Goal: Transaction & Acquisition: Obtain resource

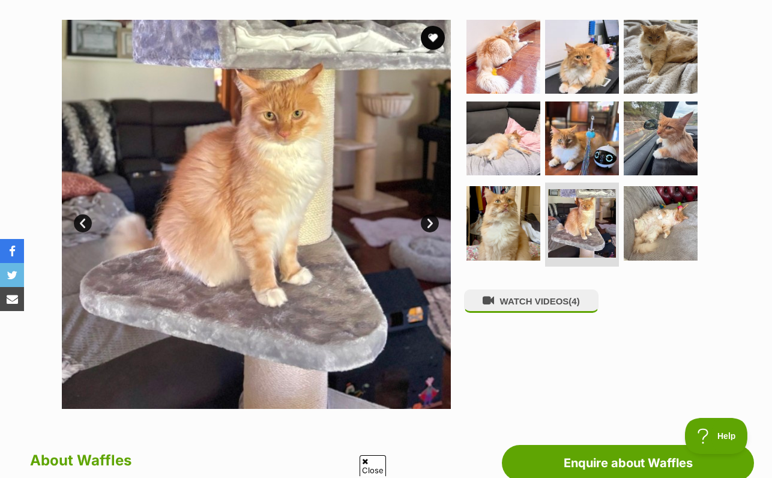
scroll to position [244, 0]
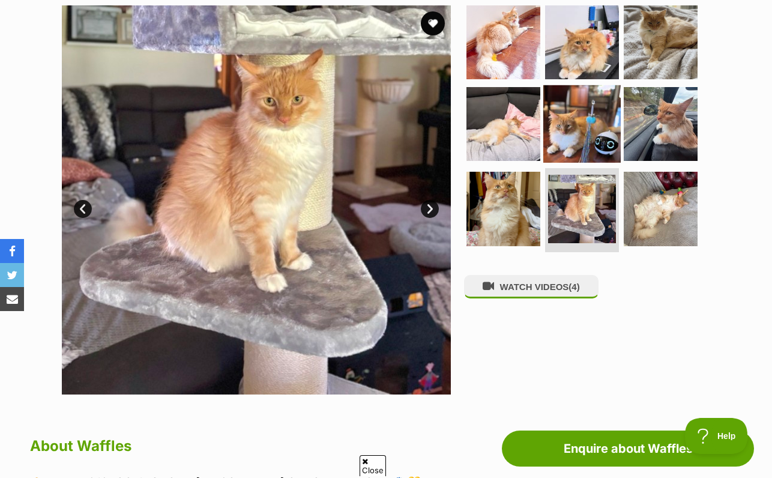
click at [556, 162] on img at bounding box center [582, 123] width 77 height 77
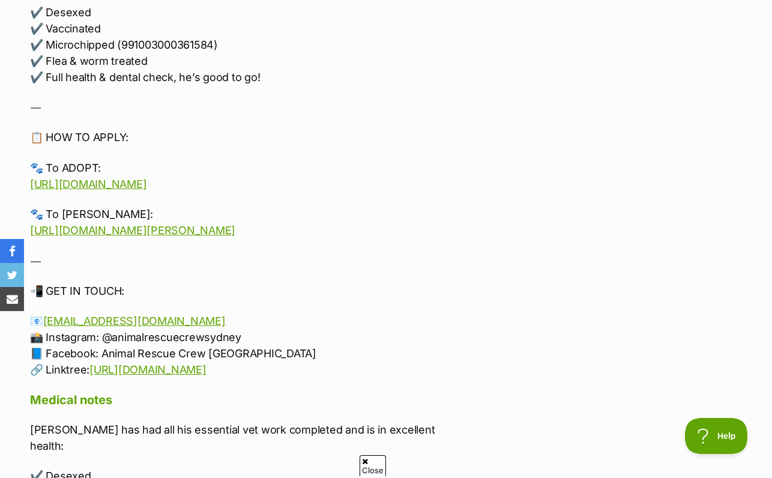
scroll to position [1915, 0]
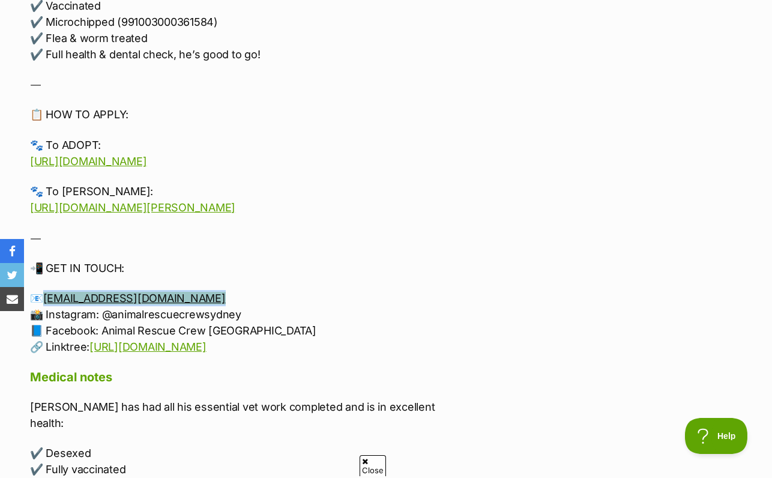
drag, startPoint x: 218, startPoint y: 312, endPoint x: 46, endPoint y: 314, distance: 172.4
click at [45, 314] on p "📧 [EMAIL_ADDRESS][DOMAIN_NAME] 📸 Instagram: @animalrescuecrewsydney 📘 Facebook:…" at bounding box center [245, 322] width 430 height 65
copy link "[EMAIL_ADDRESS][DOMAIN_NAME]"
click at [282, 276] on p "📲 GET IN TOUCH:" at bounding box center [245, 268] width 430 height 16
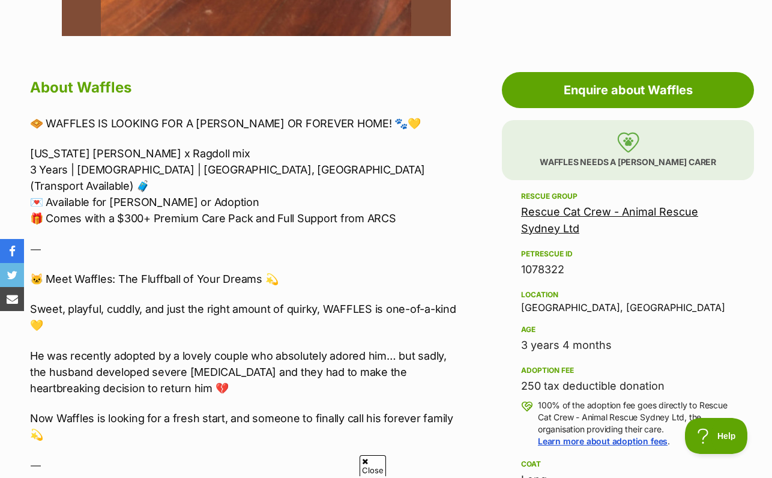
scroll to position [664, 0]
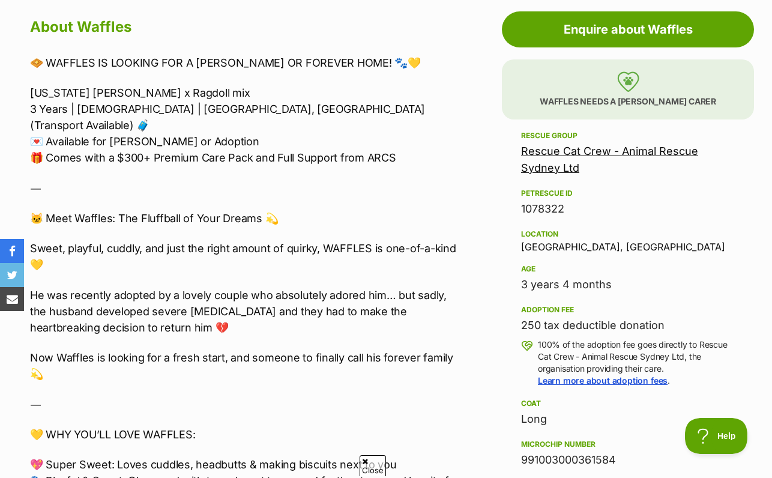
click at [458, 273] on p "Sweet, playful, cuddly, and just the right amount of quirky, WAFFLES is one-of-…" at bounding box center [245, 256] width 430 height 32
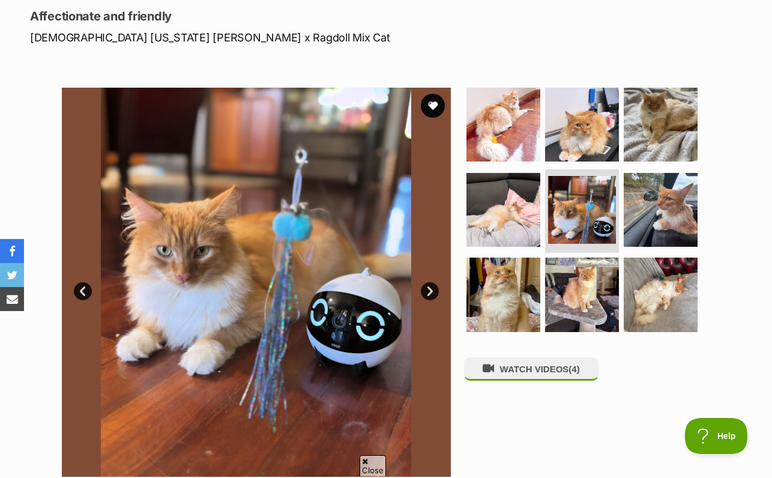
scroll to position [127, 0]
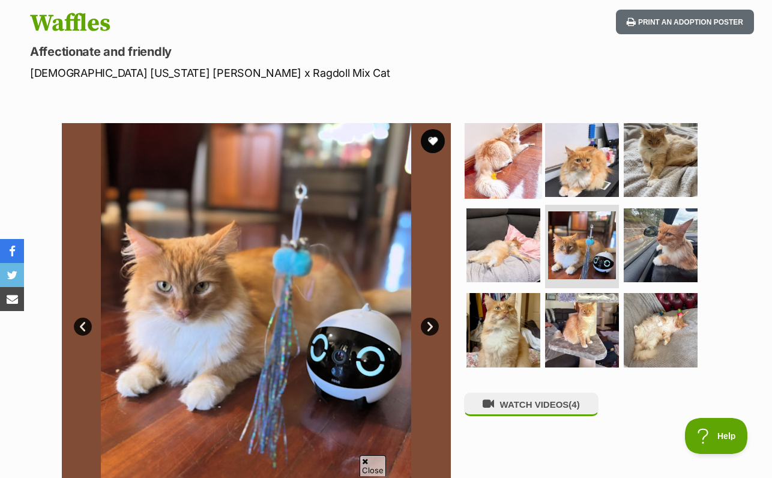
click at [501, 199] on img at bounding box center [503, 159] width 77 height 77
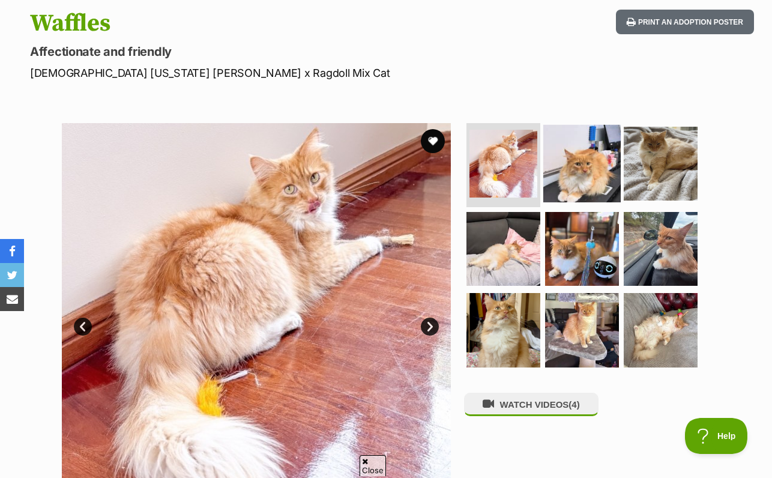
click at [578, 202] on img at bounding box center [582, 163] width 77 height 77
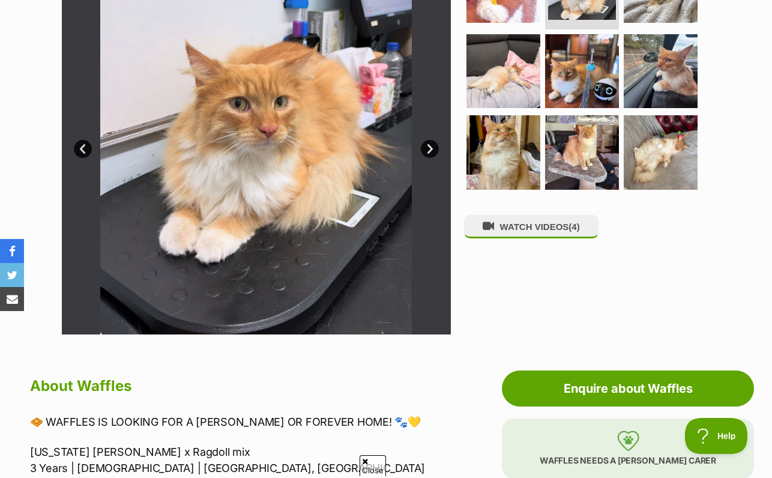
scroll to position [220, 0]
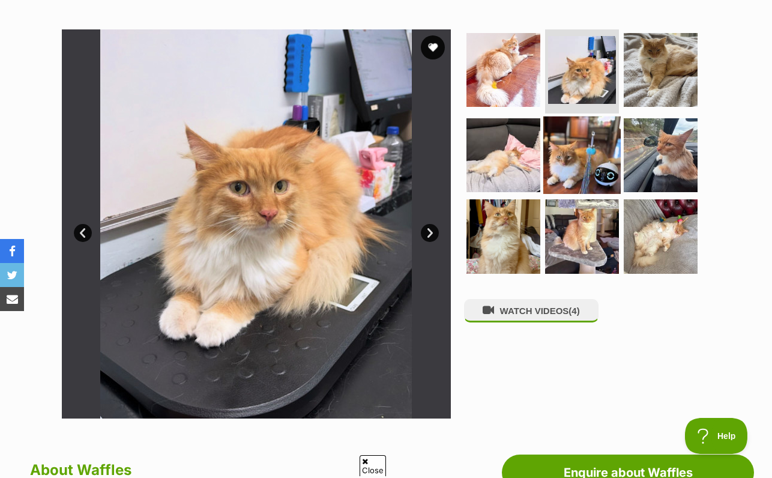
click at [580, 192] on img at bounding box center [582, 154] width 77 height 77
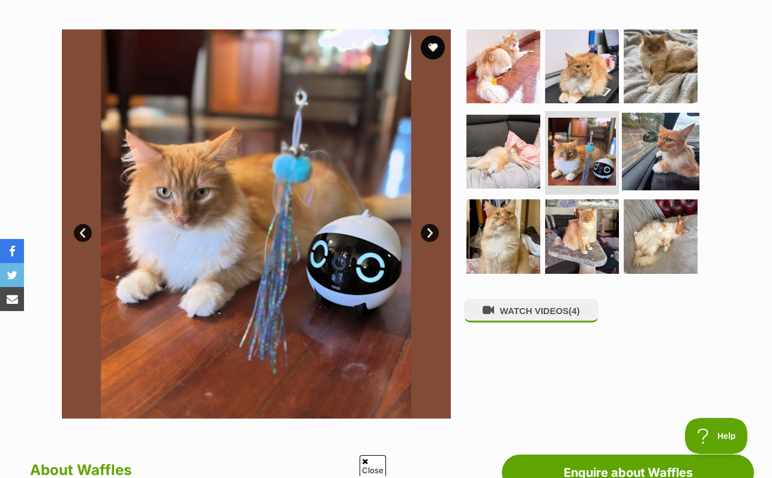
click at [652, 190] on img at bounding box center [660, 150] width 77 height 77
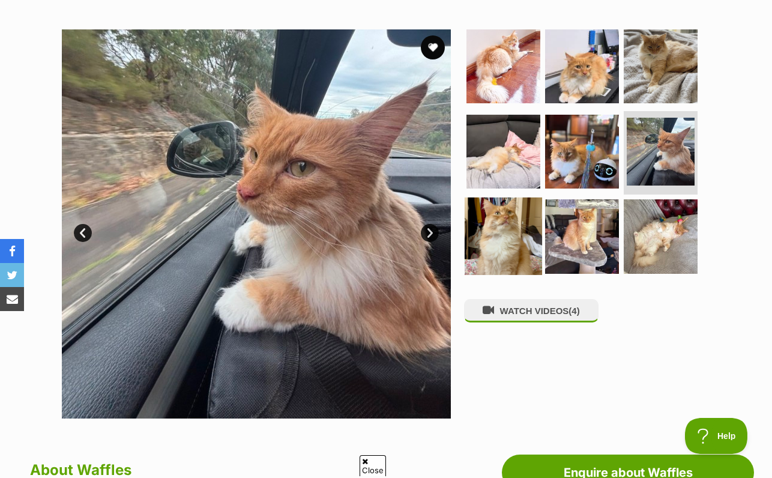
click at [538, 275] on img at bounding box center [503, 236] width 77 height 77
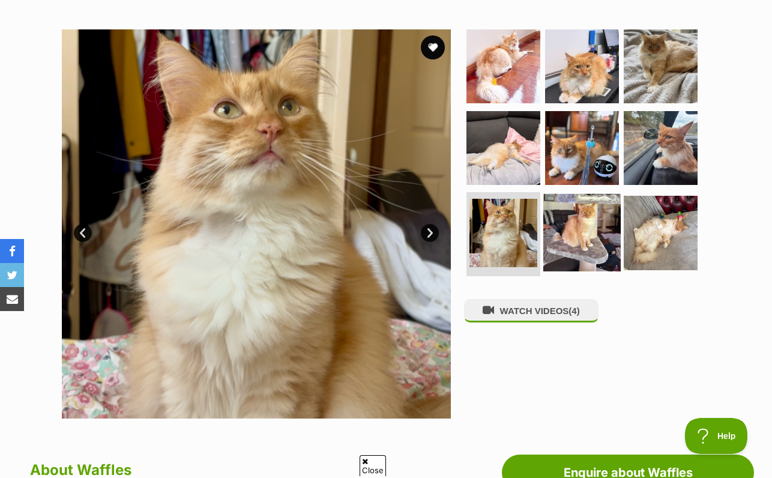
click at [591, 271] on img at bounding box center [582, 232] width 77 height 77
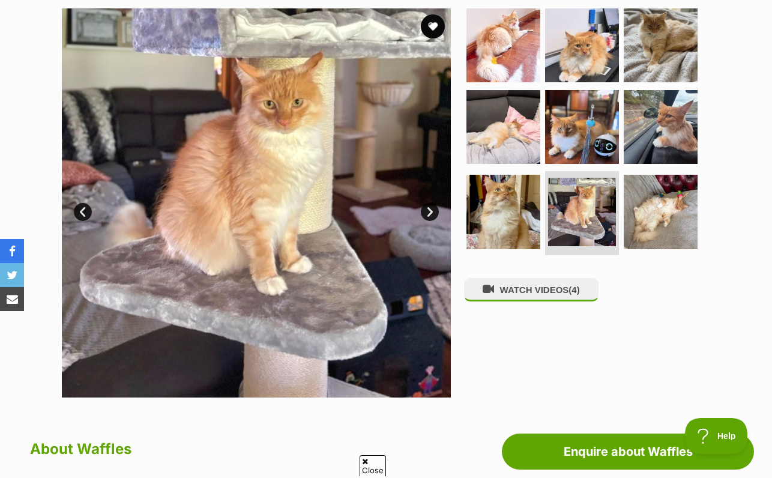
scroll to position [267, 0]
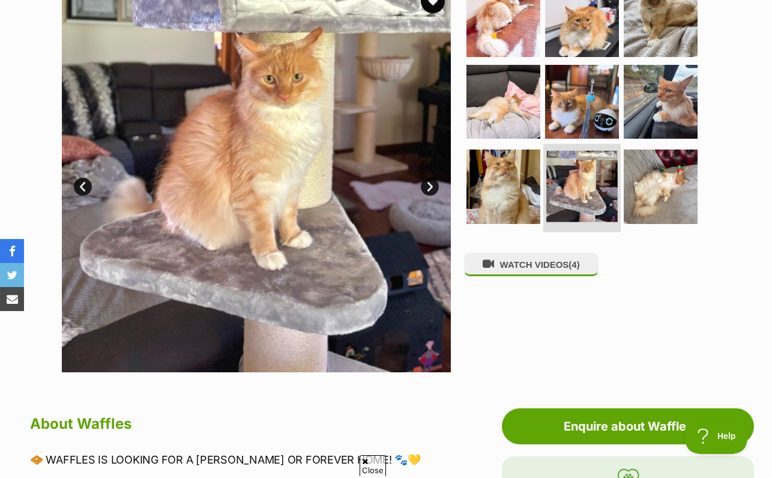
click at [581, 205] on img at bounding box center [582, 186] width 71 height 71
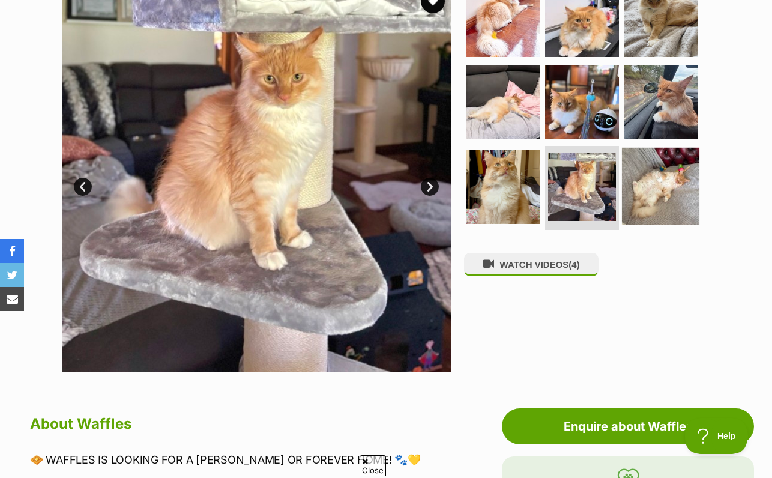
click at [673, 225] on img at bounding box center [660, 186] width 77 height 77
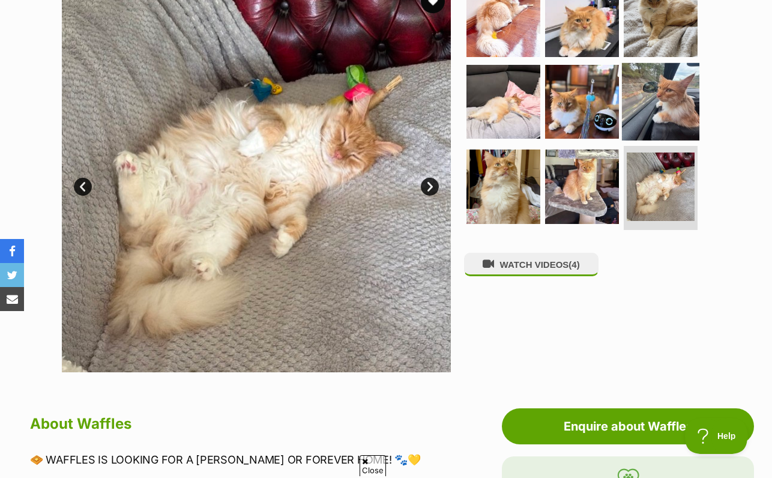
click at [658, 140] on img at bounding box center [660, 100] width 77 height 77
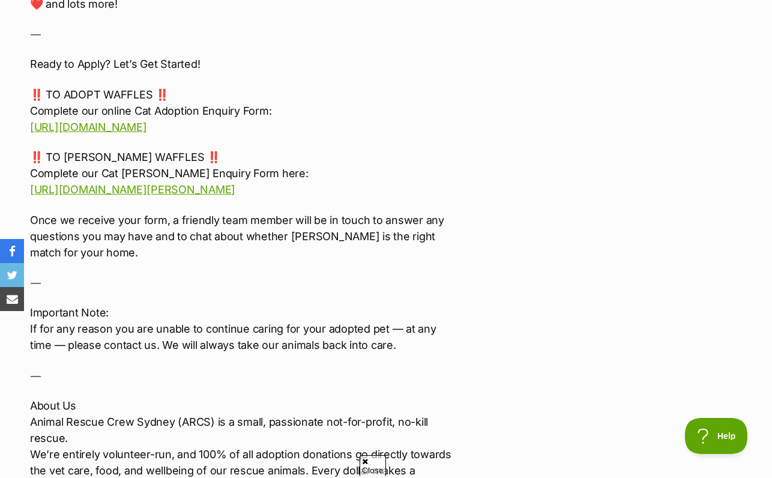
scroll to position [3065, 0]
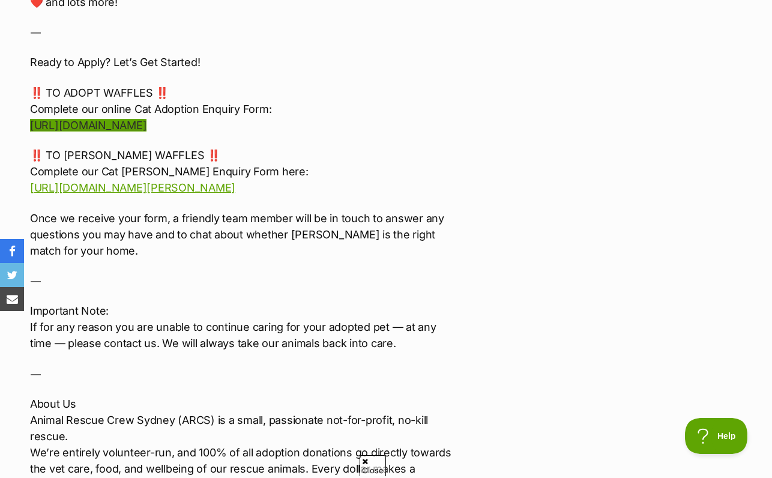
click at [114, 119] on link "[URL][DOMAIN_NAME]" at bounding box center [88, 125] width 117 height 13
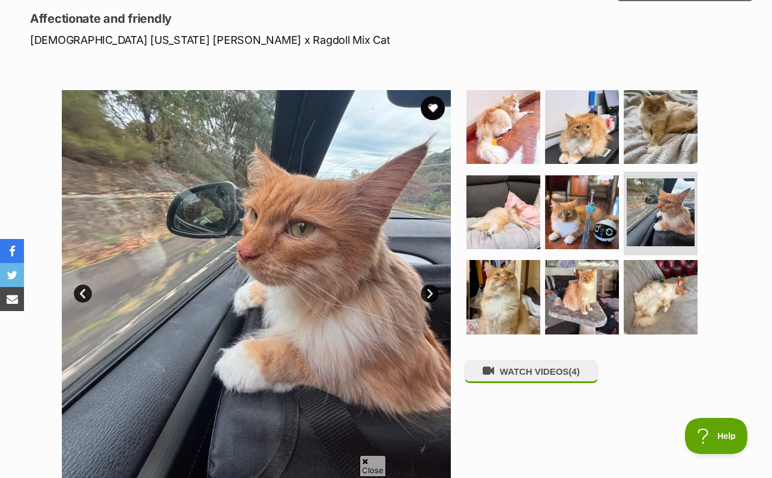
scroll to position [146, 0]
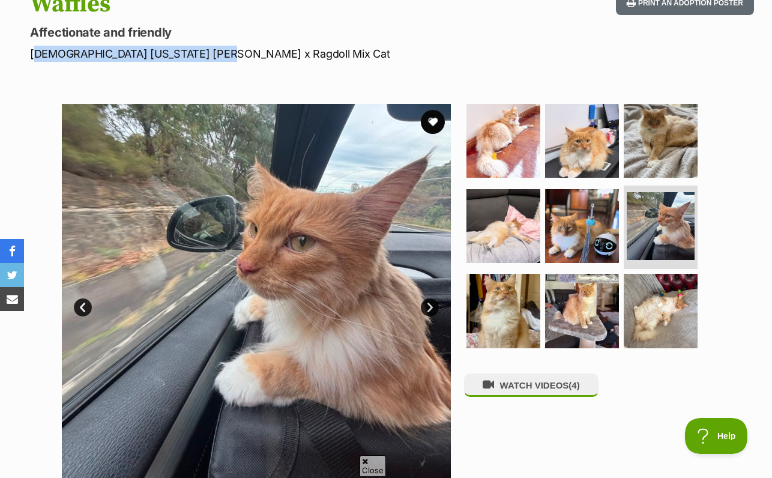
drag, startPoint x: 206, startPoint y: 105, endPoint x: 34, endPoint y: 98, distance: 171.9
click at [34, 62] on p "[DEMOGRAPHIC_DATA] [US_STATE] [PERSON_NAME] x Ragdoll Mix Cat" at bounding box center [251, 54] width 442 height 16
copy p "[DEMOGRAPHIC_DATA] [US_STATE] [PERSON_NAME] x Ragdoll Mix Cat"
